Goal: Task Accomplishment & Management: Complete application form

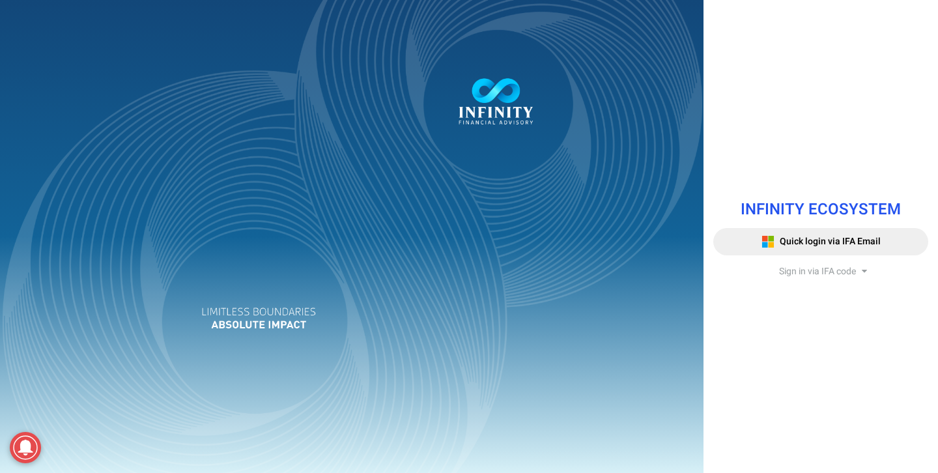
click at [803, 279] on div "INFINITY ECOSYSTEM Quick login via IFA Email Sign in via IFA code Infinity Fina…" at bounding box center [820, 236] width 234 height 103
click at [803, 275] on span "Sign in via IFA code" at bounding box center [817, 271] width 77 height 14
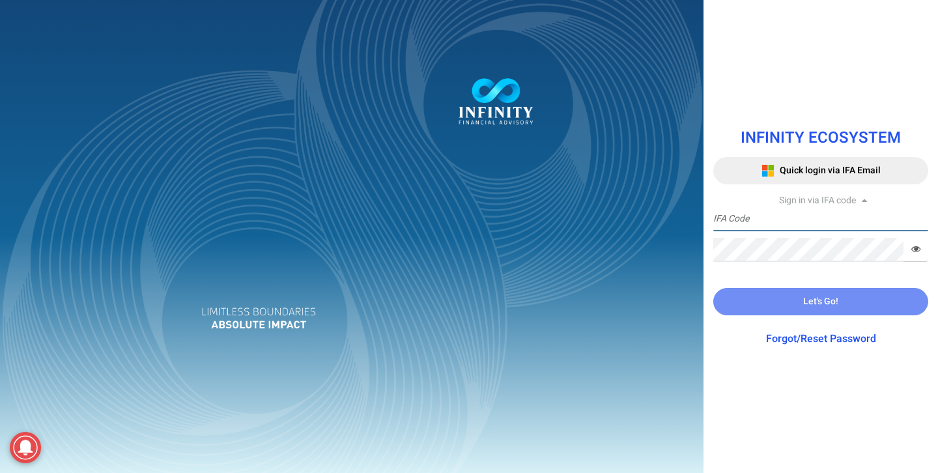
click at [757, 225] on input "text" at bounding box center [820, 219] width 215 height 24
type input "AN0001"
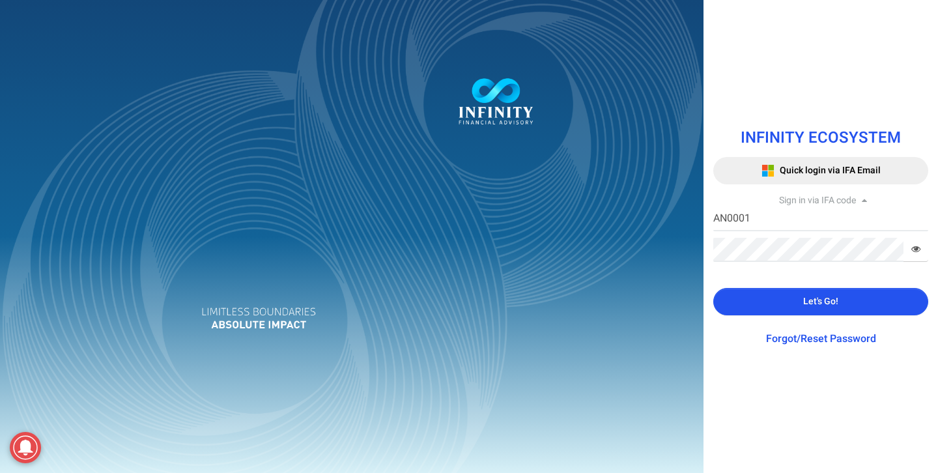
click at [916, 251] on icon at bounding box center [915, 248] width 9 height 9
click at [840, 295] on button "Let's Go!" at bounding box center [820, 301] width 215 height 27
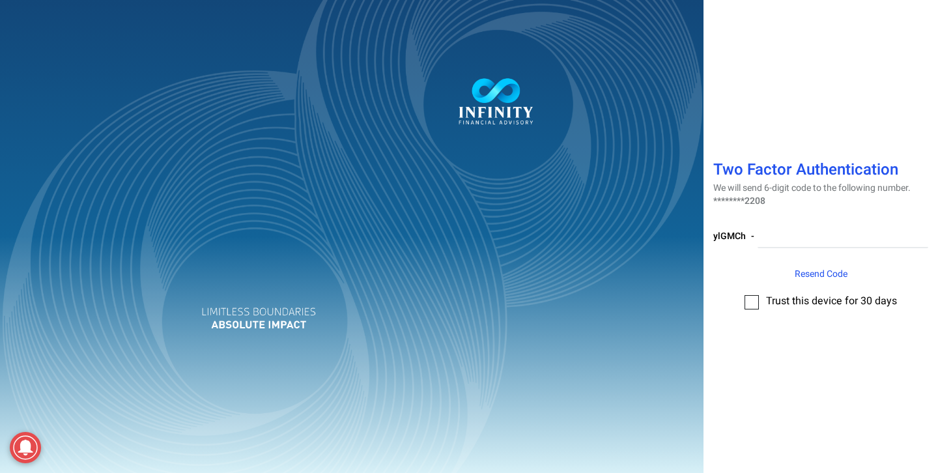
click at [847, 232] on div at bounding box center [469, 236] width 938 height 473
click at [846, 242] on input "number" at bounding box center [842, 236] width 171 height 24
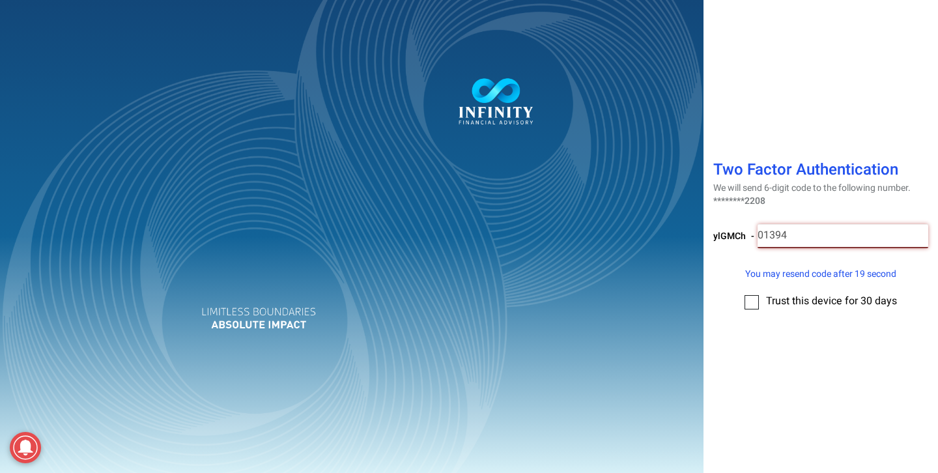
type input "013947"
